Goal: Information Seeking & Learning: Learn about a topic

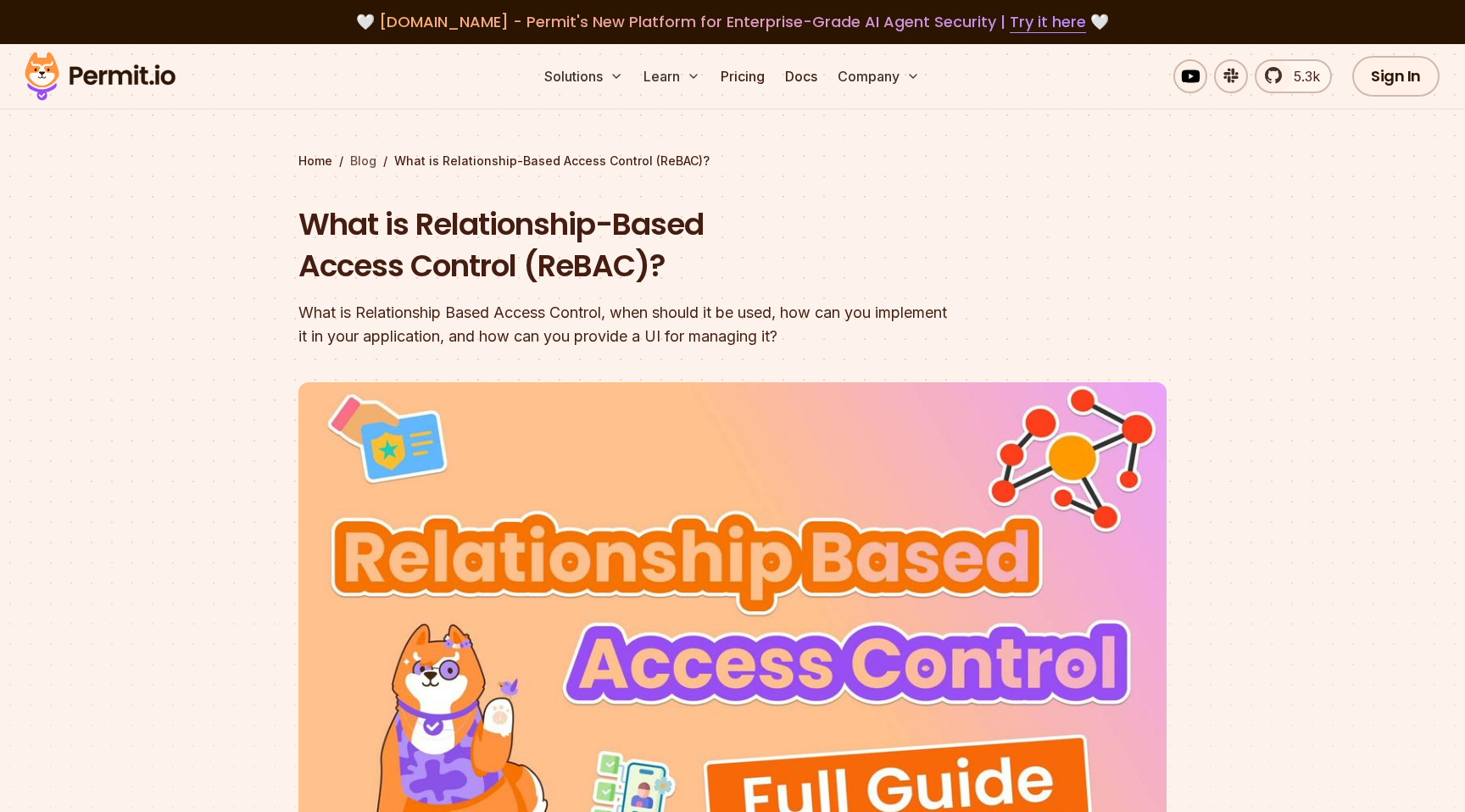
click at [362, 157] on link "Blog" at bounding box center [364, 161] width 26 height 17
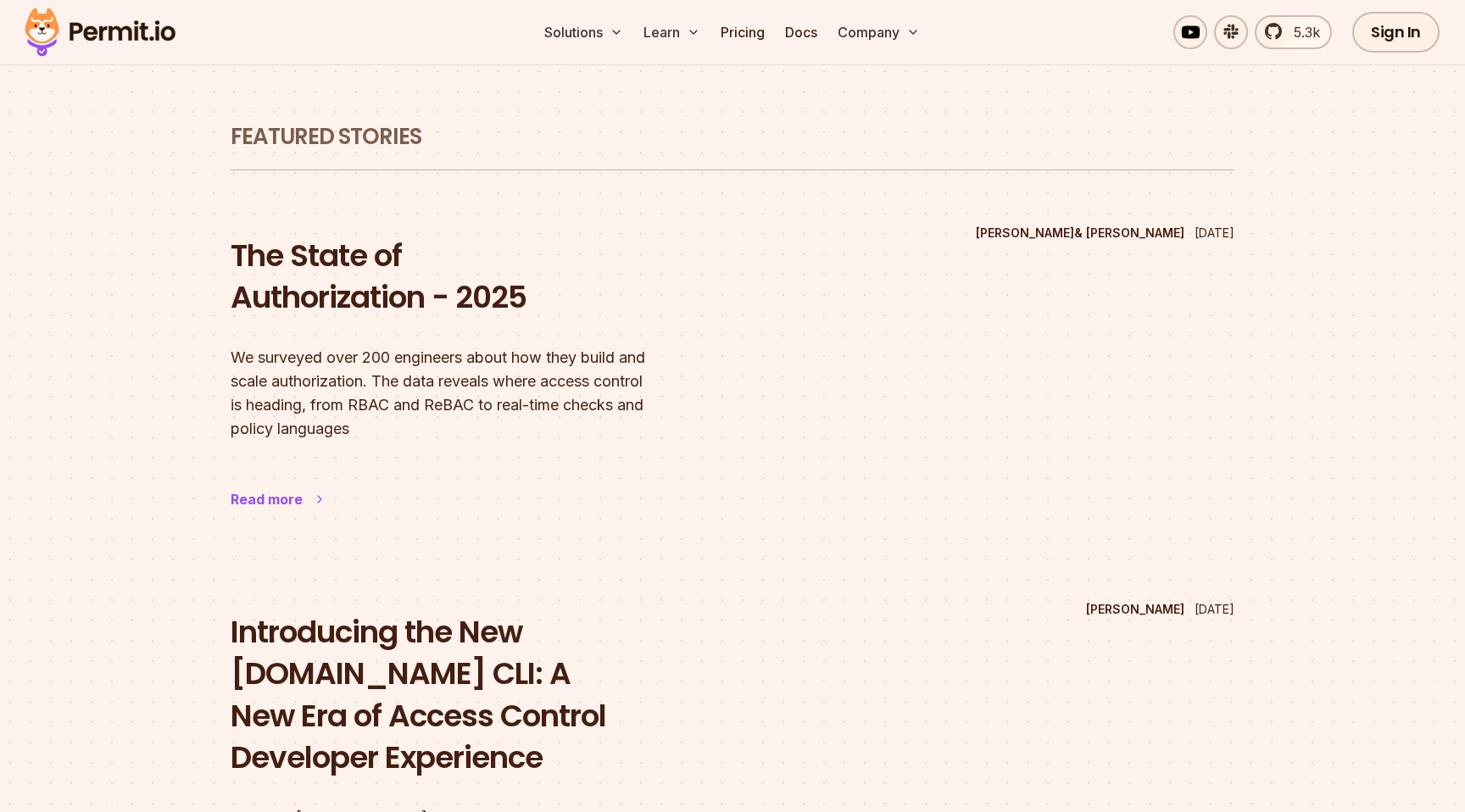
scroll to position [62, 0]
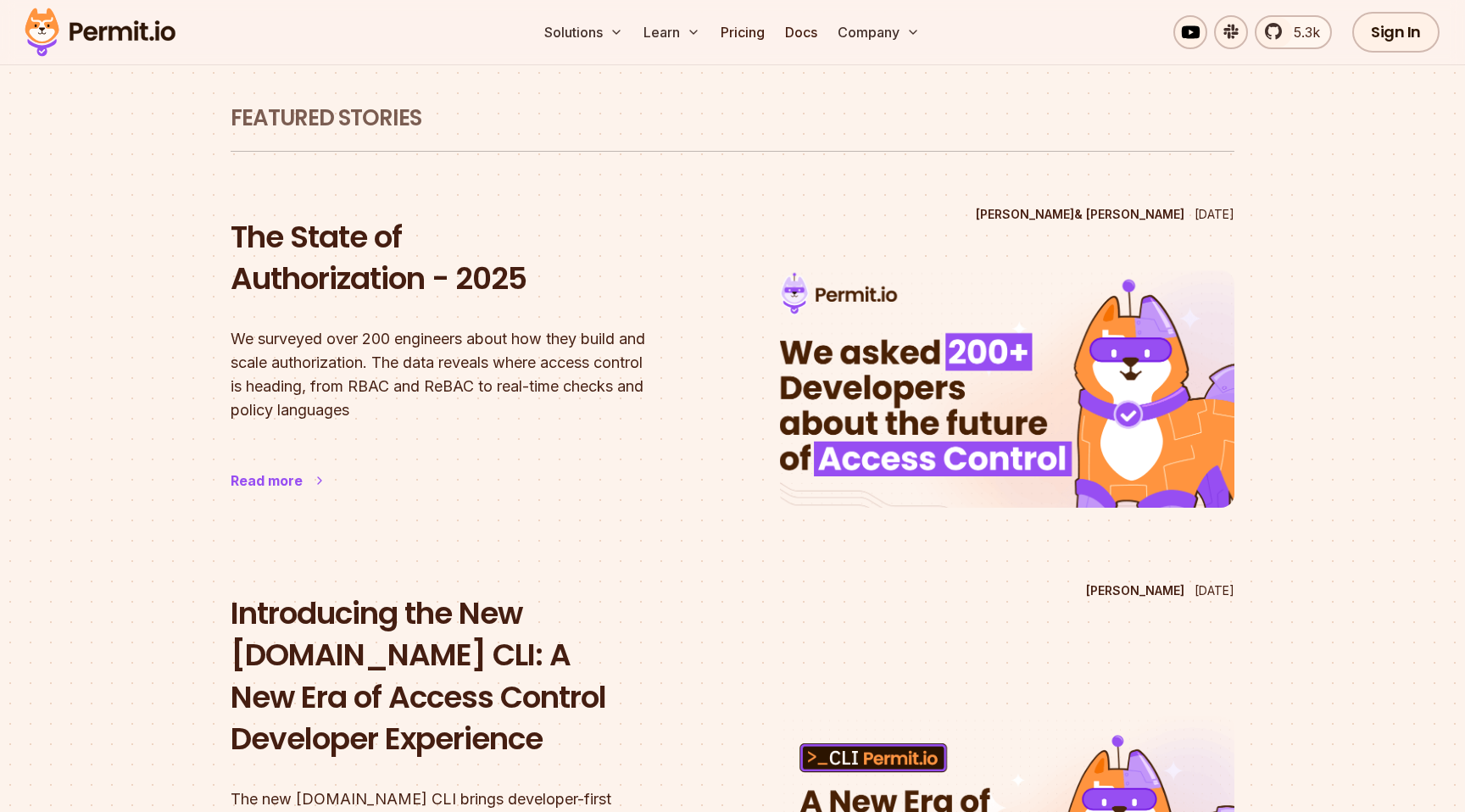
click at [397, 285] on h2 "The State of Authorization - 2025" at bounding box center [457, 258] width 454 height 84
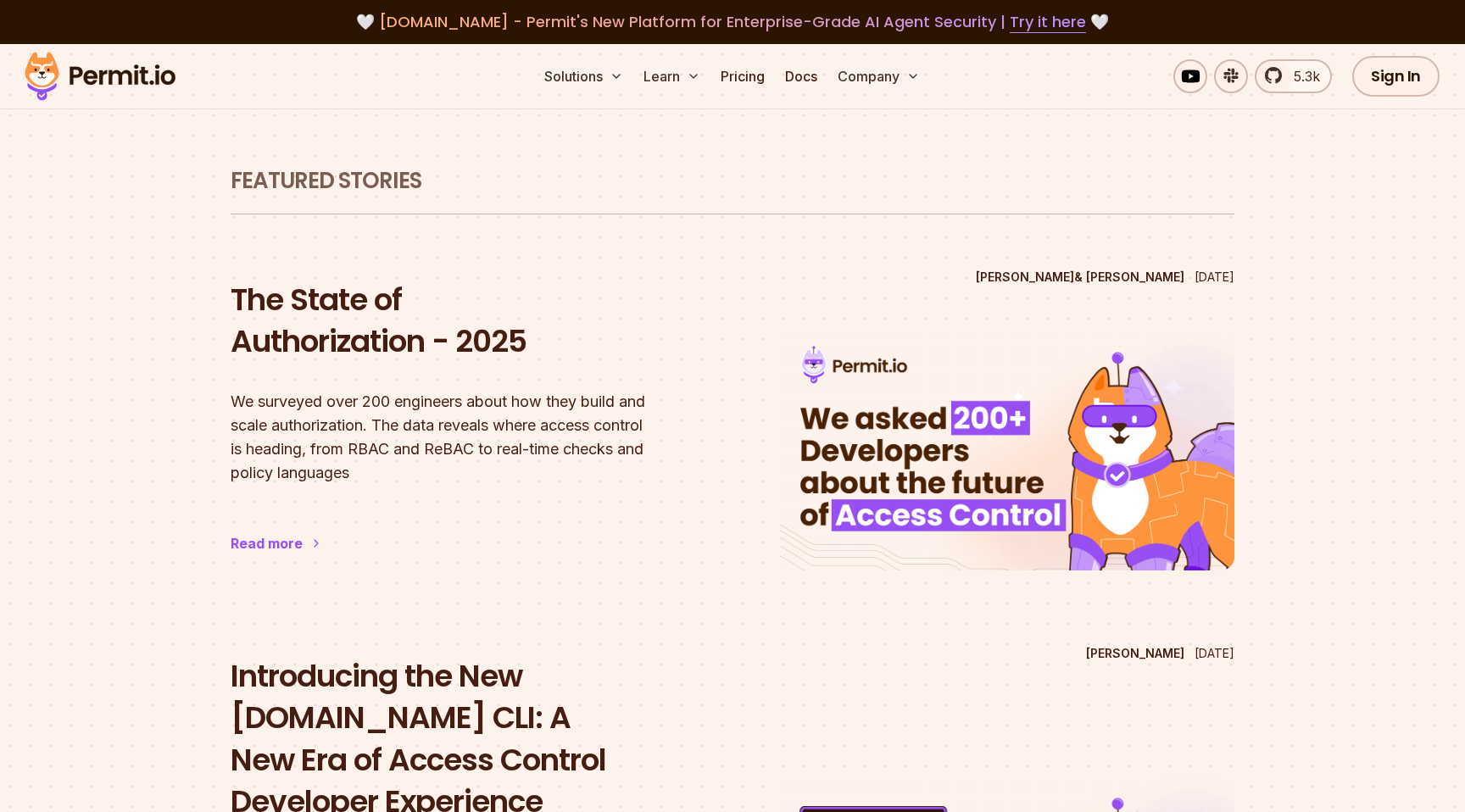
click at [586, 186] on h1 "Featured Stories" at bounding box center [732, 181] width 1003 height 30
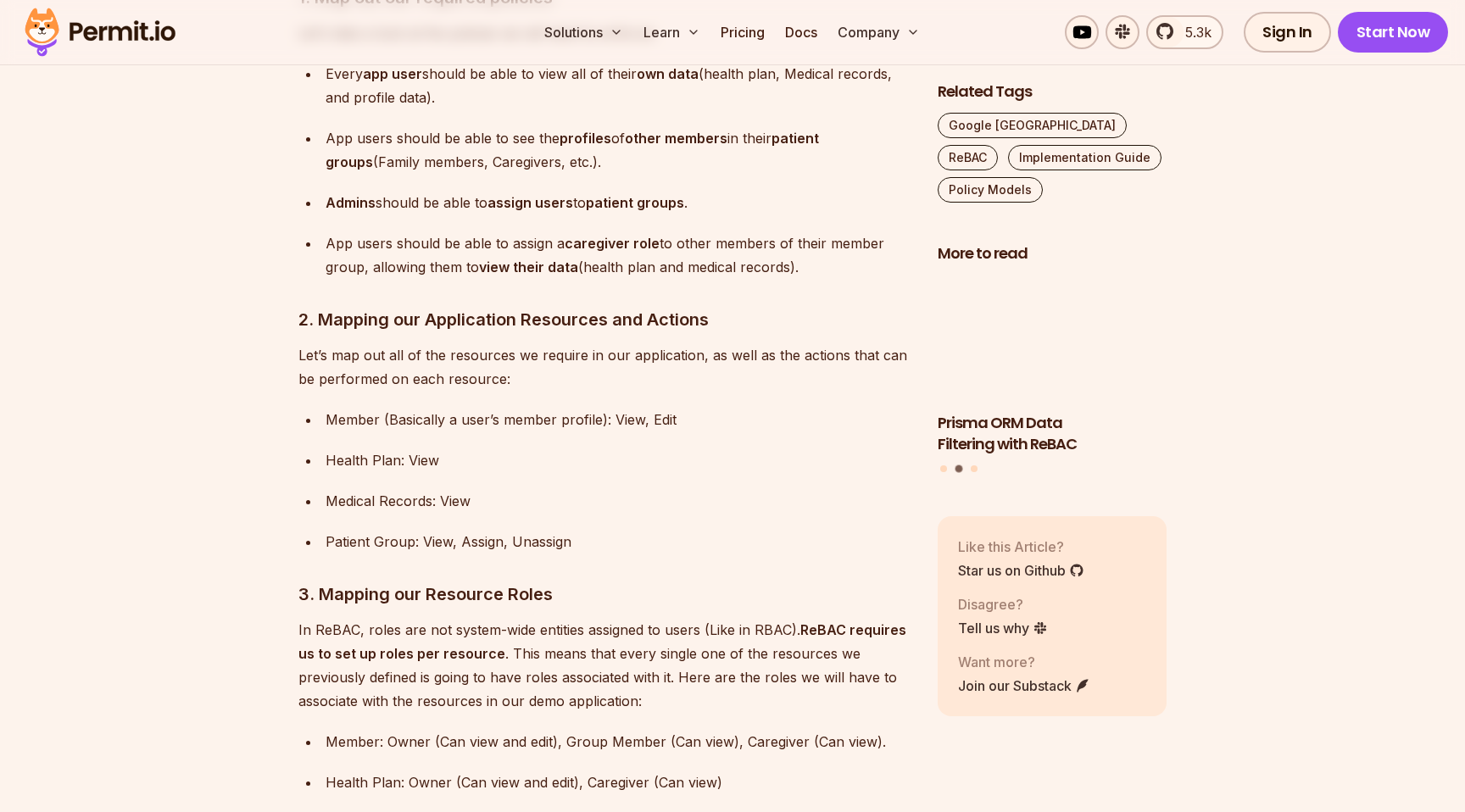
scroll to position [5863, 0]
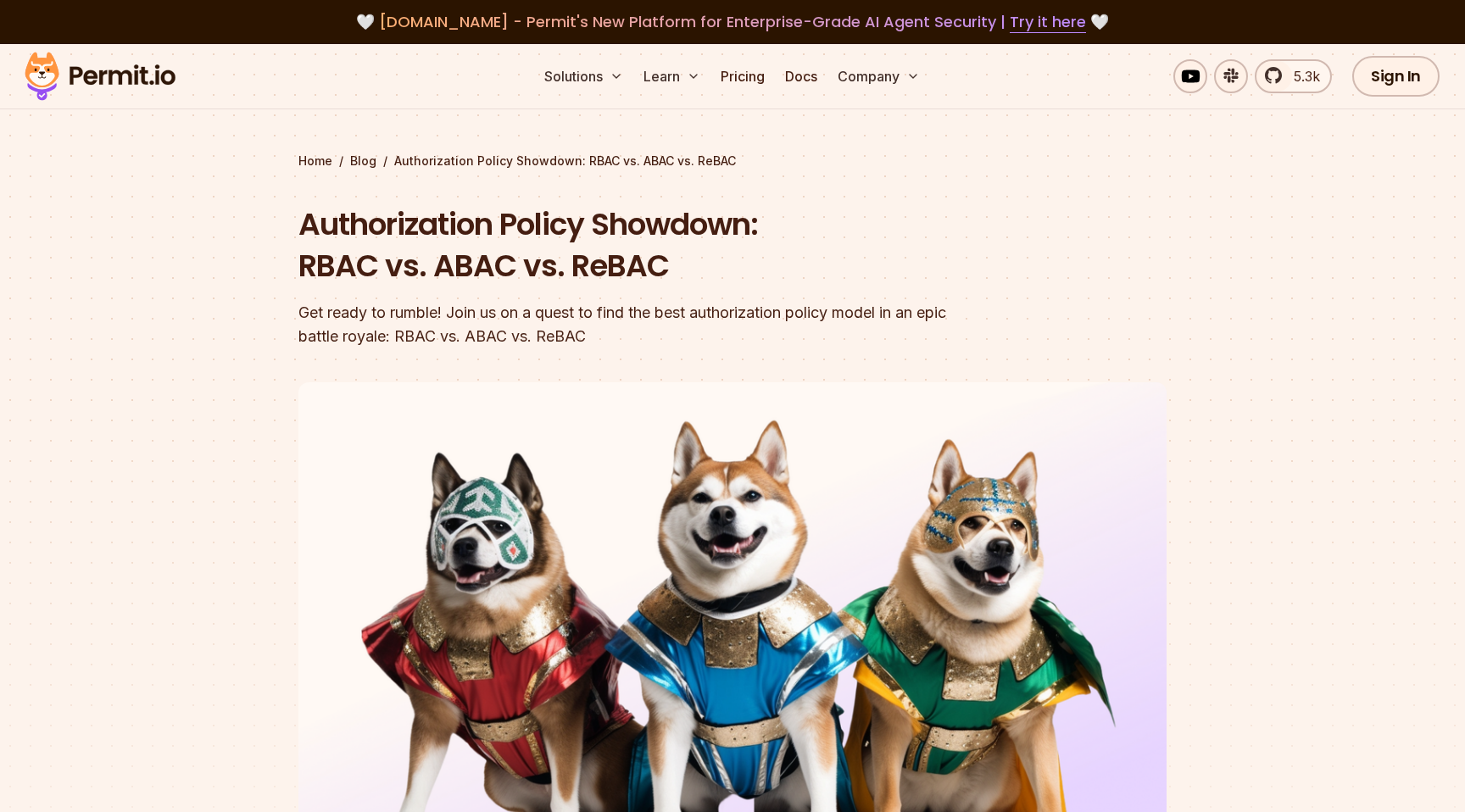
click at [147, 313] on section "Home / Blog / Authorization Policy Showdown: RBAC vs. ABAC vs. ReBAC Authorizat…" at bounding box center [732, 523] width 1465 height 957
click at [1369, 363] on section "Home / Blog / Authorization Policy Showdown: RBAC vs. ABAC vs. ReBAC Authorizat…" at bounding box center [732, 523] width 1465 height 957
